Goal: Information Seeking & Learning: Learn about a topic

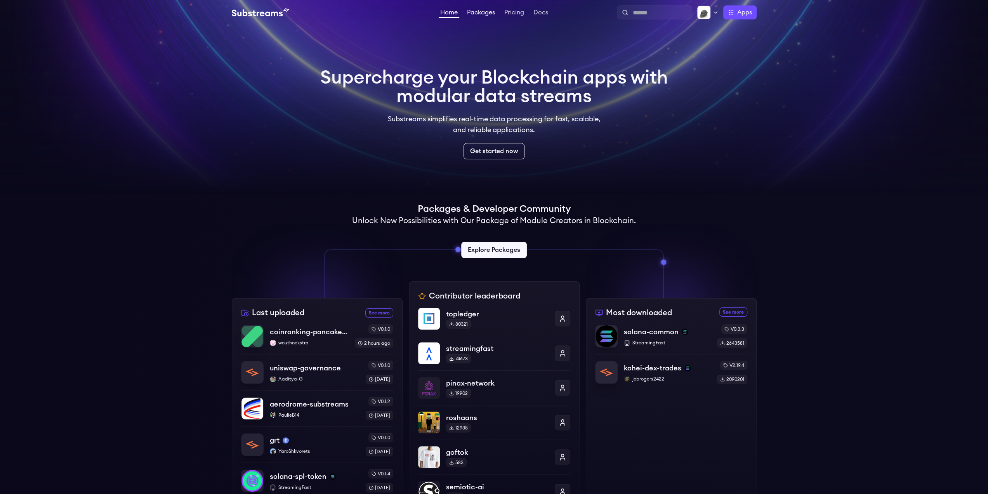
click at [488, 15] on link "Packages" at bounding box center [481, 13] width 31 height 8
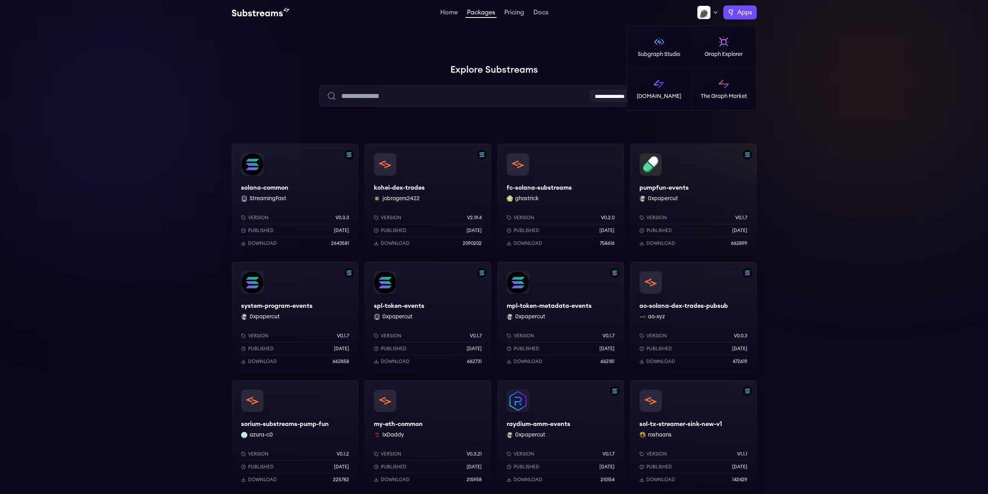
click at [734, 13] on label "Apps" at bounding box center [739, 12] width 33 height 14
click at [659, 84] on img at bounding box center [659, 84] width 12 height 12
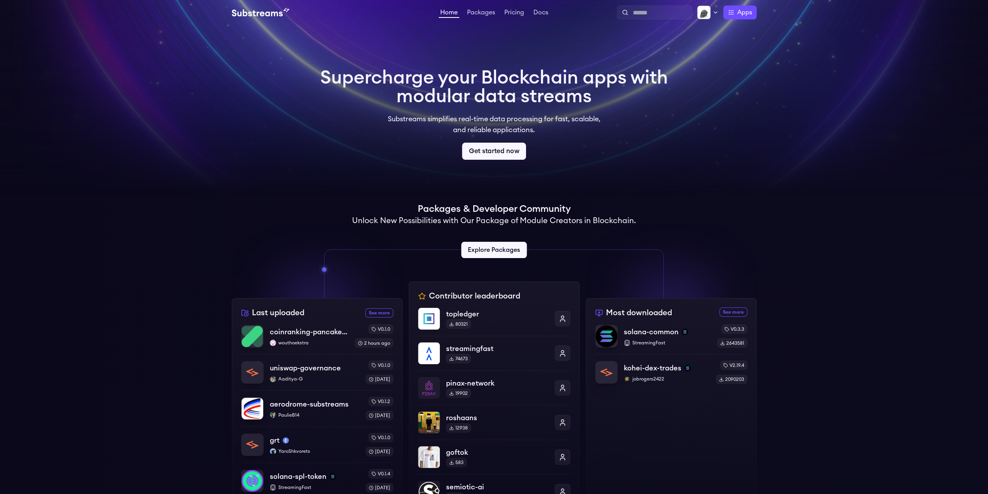
click at [503, 145] on link "Get started now" at bounding box center [494, 151] width 64 height 17
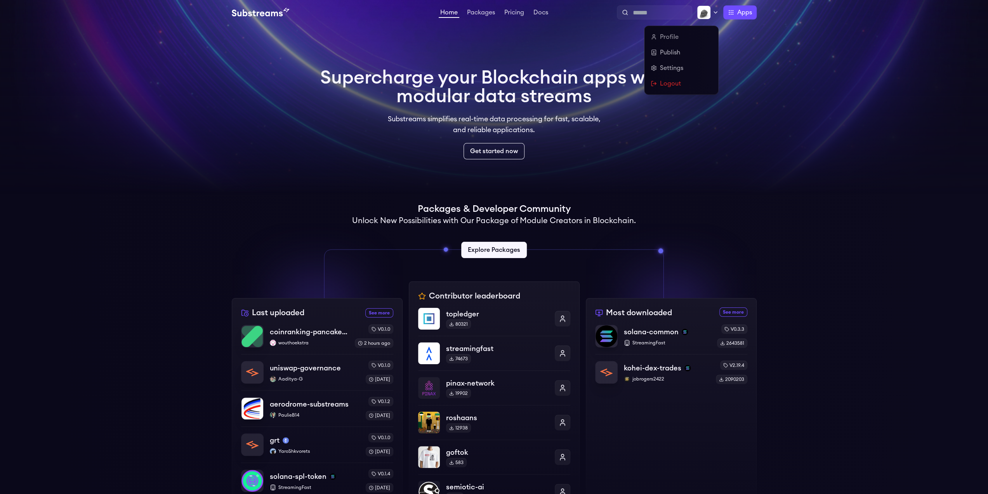
click at [713, 14] on icon at bounding box center [716, 12] width 6 height 6
click at [679, 71] on link "Settings" at bounding box center [681, 67] width 61 height 9
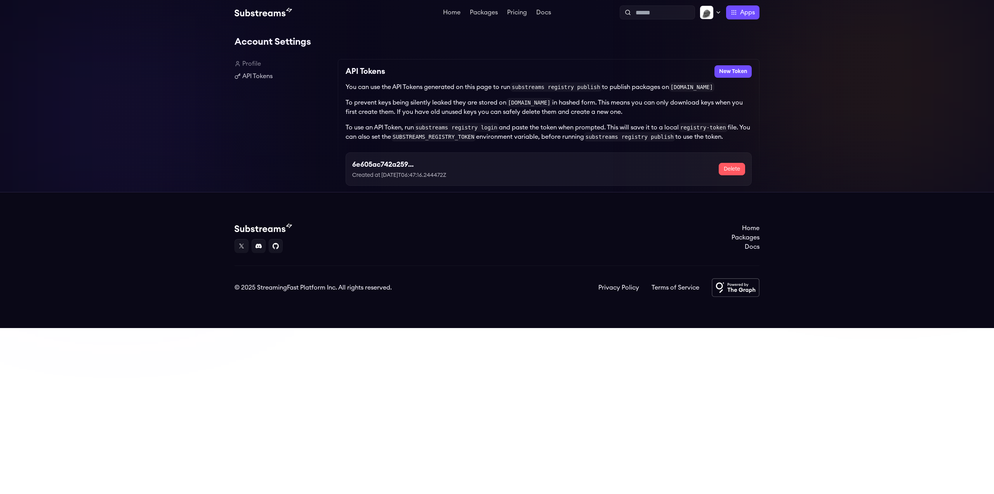
click at [253, 64] on link "Profile" at bounding box center [283, 63] width 97 height 9
click at [256, 73] on link "API Tokens" at bounding box center [283, 75] width 97 height 9
click at [721, 10] on icon at bounding box center [718, 12] width 6 height 6
click at [673, 64] on link "Settings" at bounding box center [684, 67] width 61 height 9
click at [716, 17] on div at bounding box center [711, 12] width 22 height 14
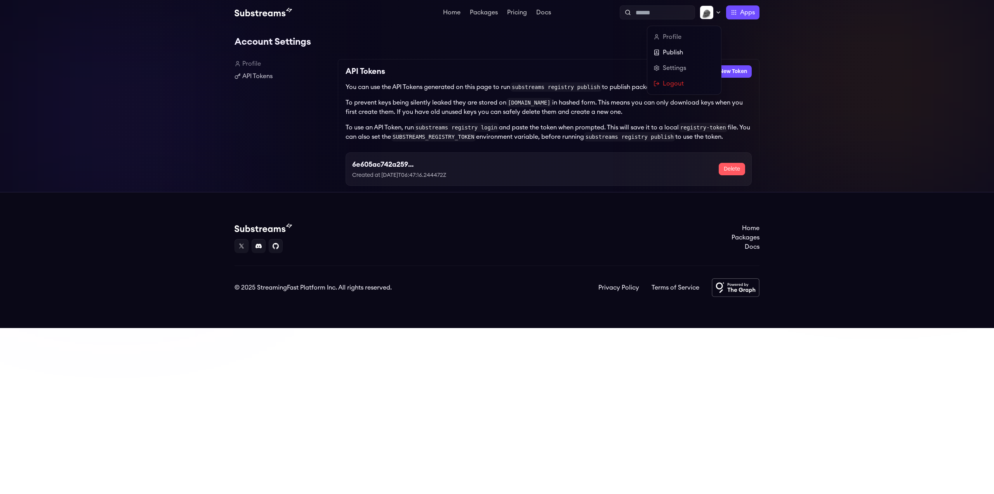
click at [672, 54] on link "Publish" at bounding box center [684, 52] width 61 height 9
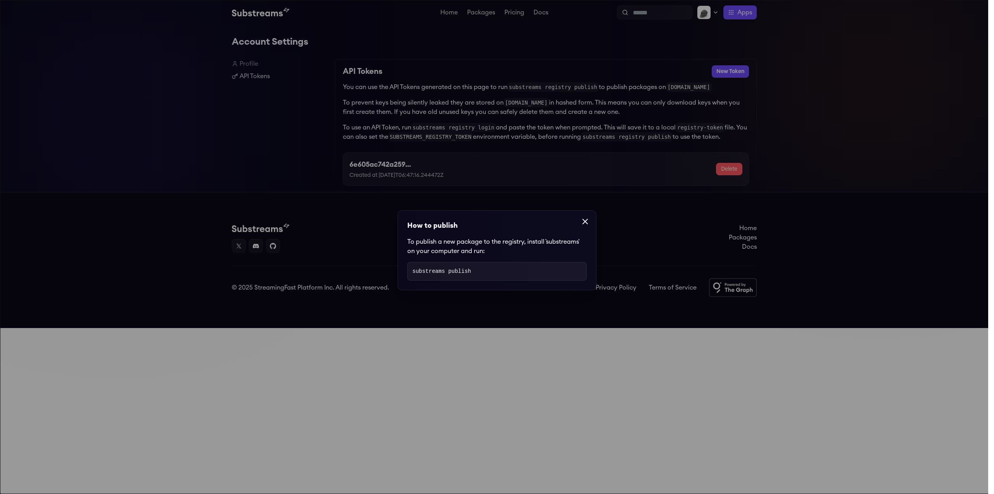
click at [672, 54] on dialog "How to publish To publish a new package to the registry, install `substreams` o…" at bounding box center [497, 247] width 994 height 494
click at [713, 13] on dialog "How to publish To publish a new package to the registry, install `substreams` o…" at bounding box center [497, 247] width 994 height 494
click at [577, 223] on div at bounding box center [585, 221] width 22 height 22
click at [581, 219] on icon at bounding box center [585, 221] width 9 height 9
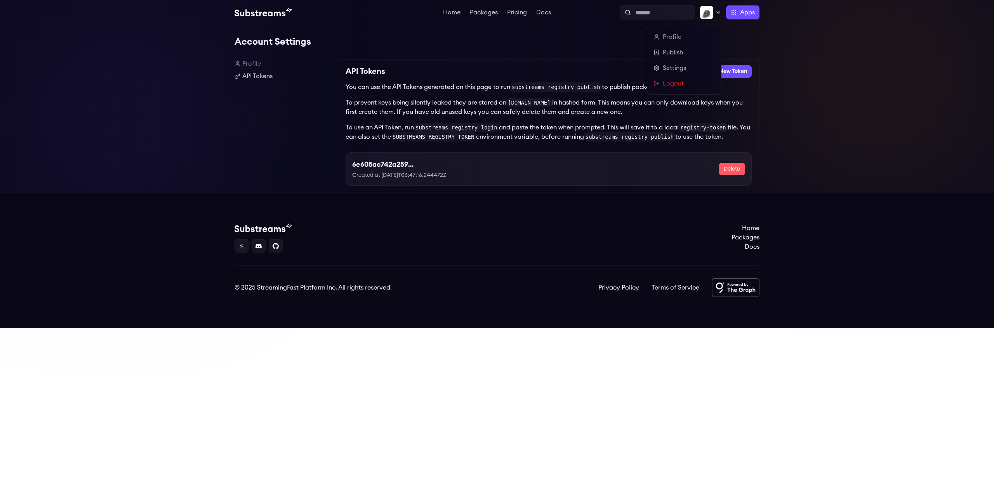
click at [713, 14] on img at bounding box center [707, 12] width 14 height 14
click at [671, 68] on link "Settings" at bounding box center [684, 67] width 61 height 9
click at [710, 16] on img at bounding box center [707, 12] width 14 height 14
click at [674, 56] on link "Publish" at bounding box center [684, 52] width 61 height 9
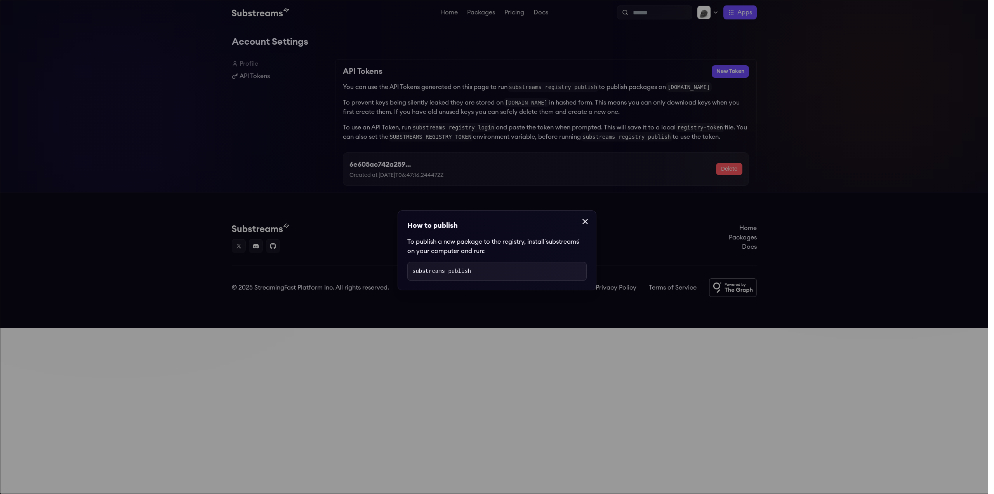
click at [582, 219] on icon at bounding box center [585, 221] width 9 height 9
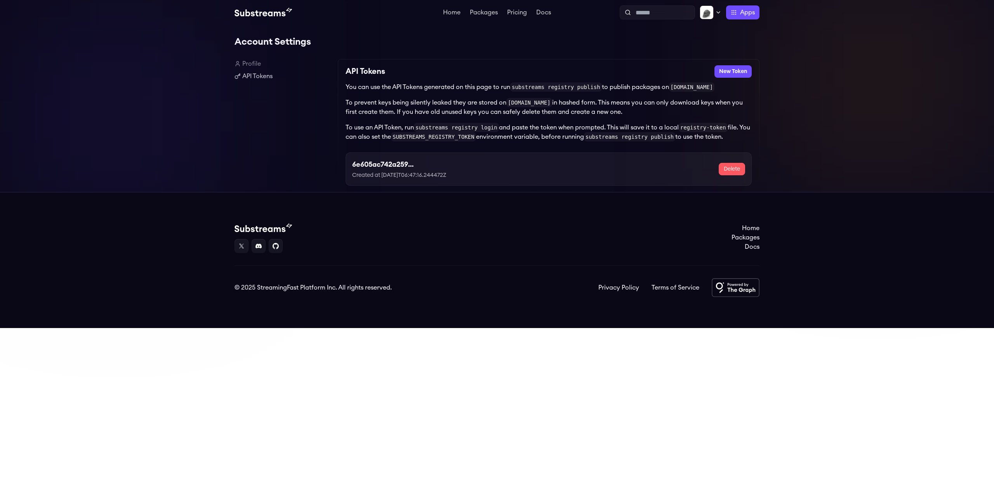
click at [759, 65] on div "API Tokens New Token You can use the API Tokens generated on this page to run s…" at bounding box center [549, 125] width 422 height 133
click at [740, 68] on button "New Token" at bounding box center [732, 71] width 37 height 12
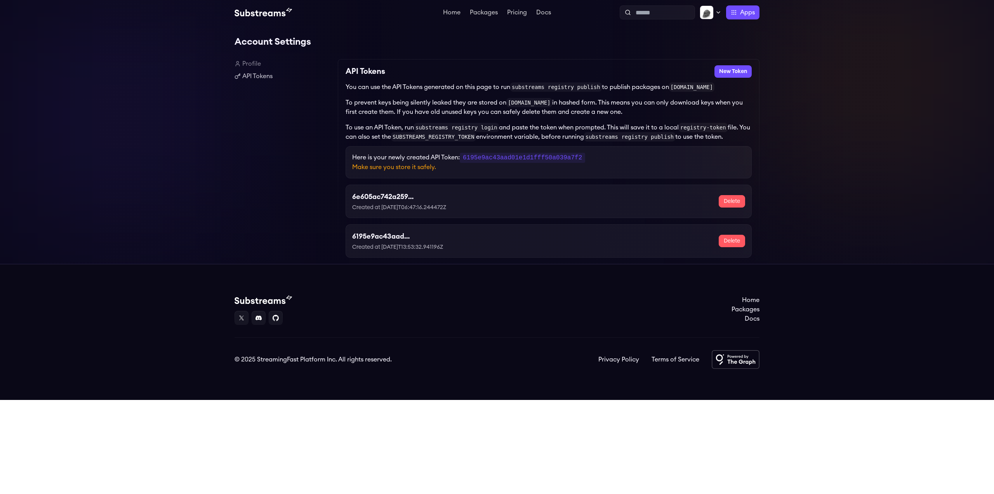
click at [252, 65] on link "Profile" at bounding box center [283, 63] width 97 height 9
click at [482, 13] on link "Packages" at bounding box center [483, 13] width 31 height 8
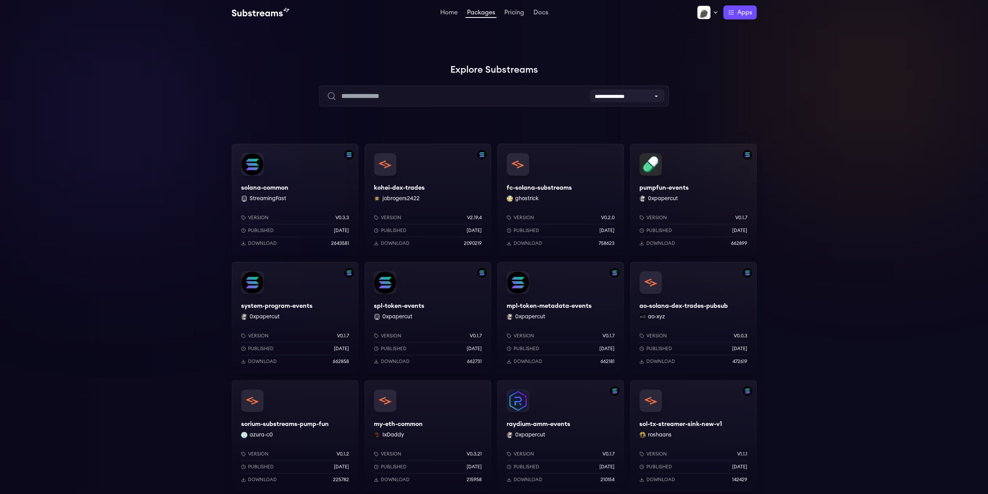
click at [284, 176] on div "solana-common StreamingFast Version v0.3.3 Published [DATE] Download 2643581" at bounding box center [295, 200] width 127 height 112
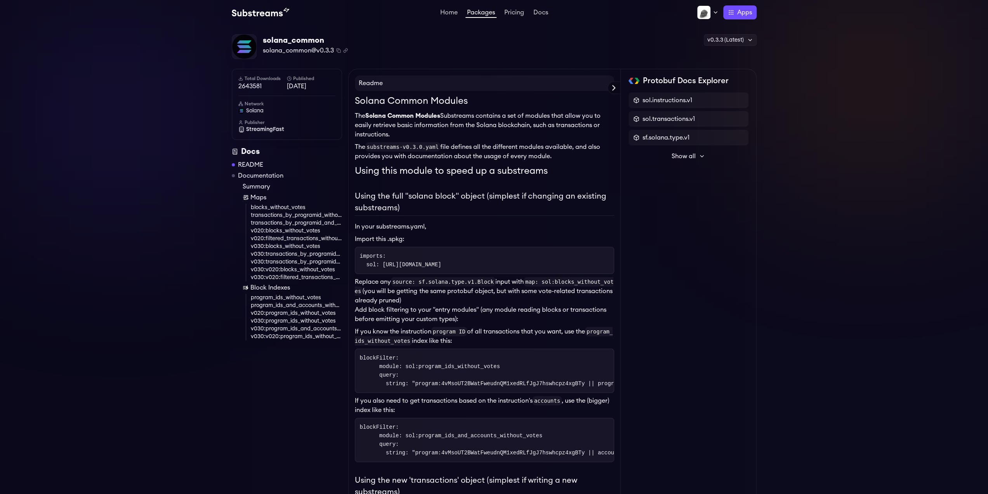
click at [612, 90] on icon at bounding box center [613, 87] width 9 height 9
click at [0, 0] on div "Protobuf Docs Explorer" at bounding box center [0, 0] width 0 height 0
click at [701, 155] on icon at bounding box center [702, 156] width 6 height 6
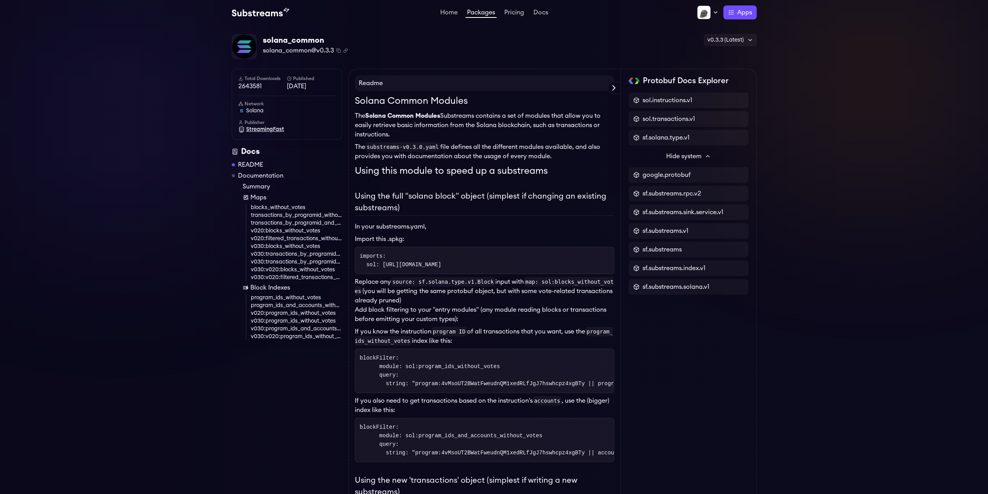
click at [255, 131] on span "StreamingFast" at bounding box center [265, 129] width 38 height 8
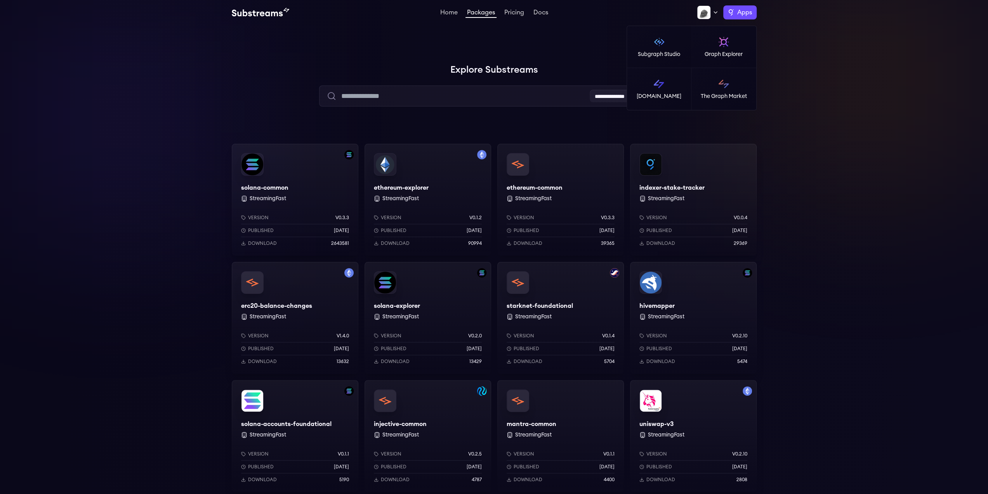
click at [737, 16] on span "Apps" at bounding box center [744, 12] width 15 height 9
click at [664, 87] on img at bounding box center [659, 84] width 12 height 12
click at [713, 13] on icon at bounding box center [716, 12] width 6 height 6
click at [743, 19] on label "Apps" at bounding box center [739, 12] width 33 height 14
click at [672, 54] on p "Subgraph Studio" at bounding box center [659, 54] width 42 height 8
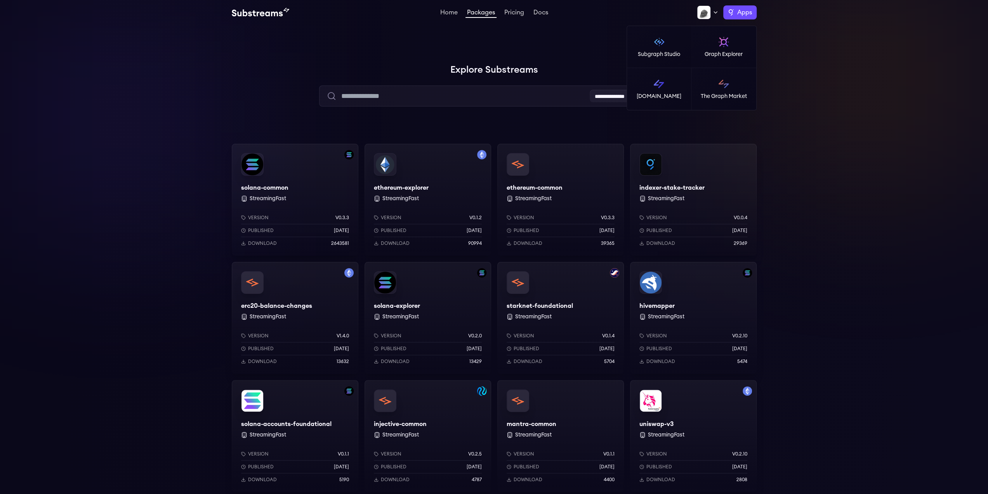
click at [734, 10] on label "Apps" at bounding box center [739, 12] width 33 height 14
click at [660, 84] on img at bounding box center [659, 84] width 12 height 12
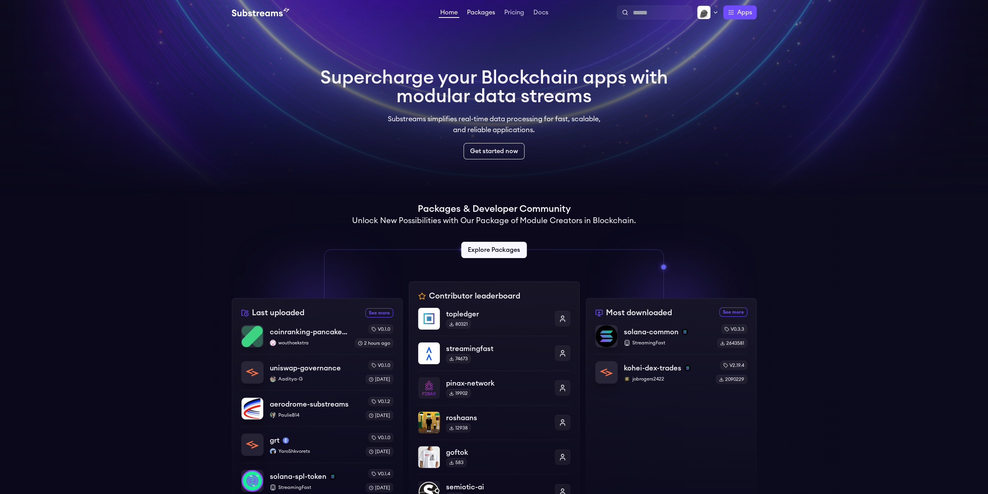
click at [475, 9] on link "Packages" at bounding box center [481, 13] width 31 height 8
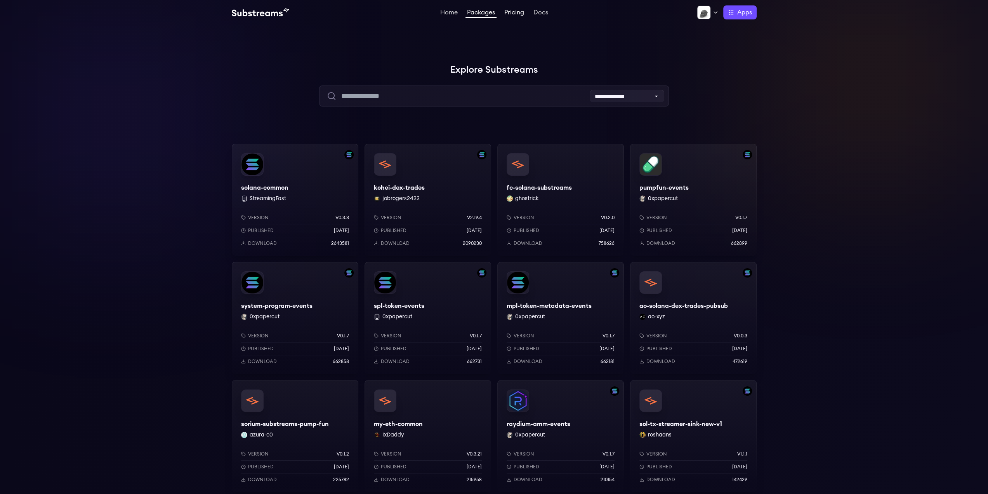
click at [518, 10] on link "Pricing" at bounding box center [514, 13] width 23 height 8
